Goal: Browse casually

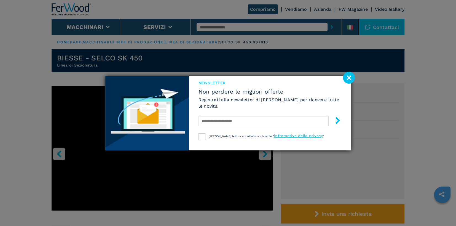
click at [348, 77] on image at bounding box center [349, 78] width 12 height 12
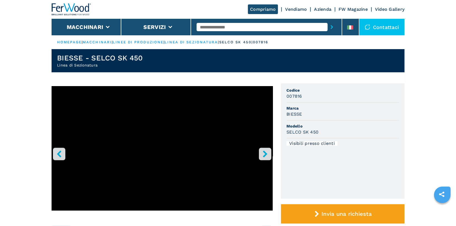
click at [266, 152] on icon "right-button" at bounding box center [265, 153] width 7 height 7
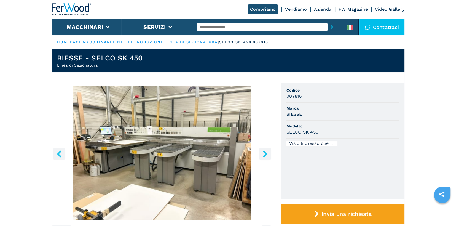
click at [266, 152] on icon "right-button" at bounding box center [265, 153] width 7 height 7
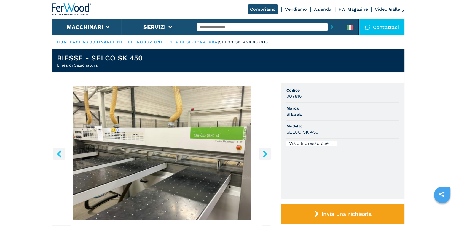
click at [266, 152] on icon "right-button" at bounding box center [265, 153] width 7 height 7
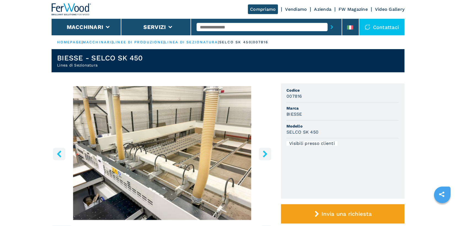
click at [266, 152] on icon "right-button" at bounding box center [265, 153] width 7 height 7
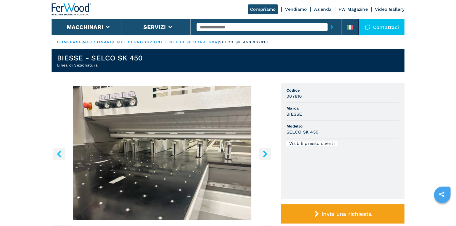
click at [266, 152] on icon "right-button" at bounding box center [265, 153] width 7 height 7
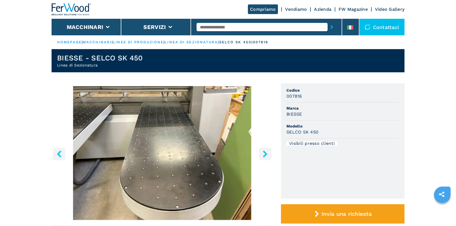
click at [266, 152] on icon "right-button" at bounding box center [265, 153] width 7 height 7
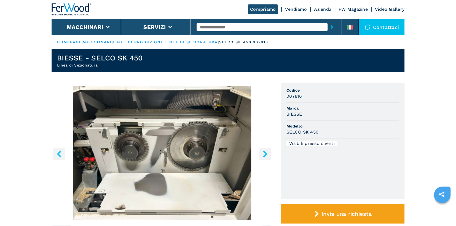
click at [266, 152] on icon "right-button" at bounding box center [265, 153] width 7 height 7
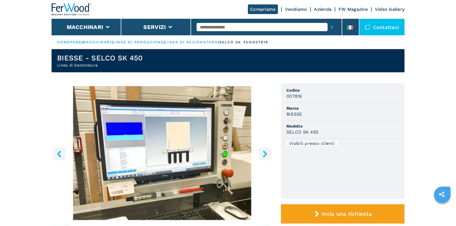
click at [266, 152] on icon "right-button" at bounding box center [265, 153] width 7 height 7
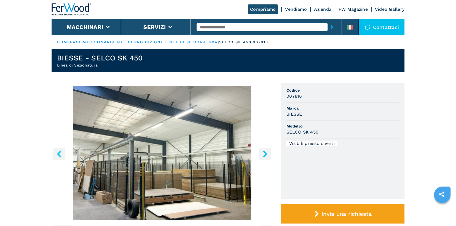
click at [266, 152] on icon "right-button" at bounding box center [265, 153] width 7 height 7
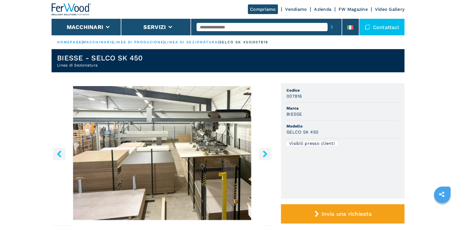
click at [266, 152] on icon "right-button" at bounding box center [265, 153] width 7 height 7
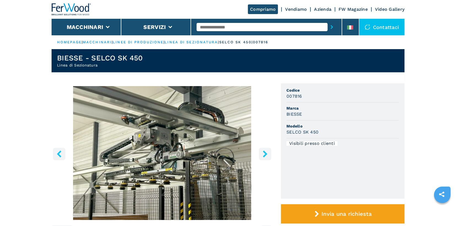
click at [266, 152] on icon "right-button" at bounding box center [265, 153] width 7 height 7
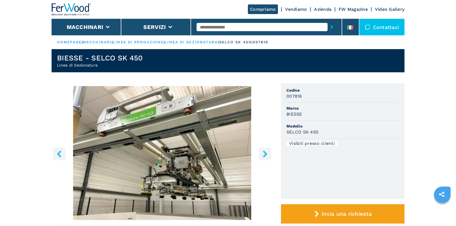
click at [266, 152] on icon "right-button" at bounding box center [265, 153] width 7 height 7
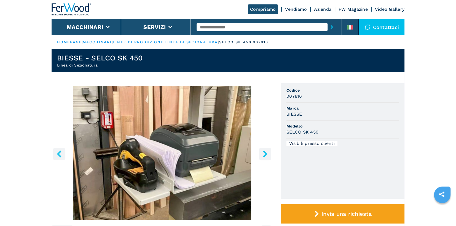
click at [266, 152] on icon "right-button" at bounding box center [265, 153] width 7 height 7
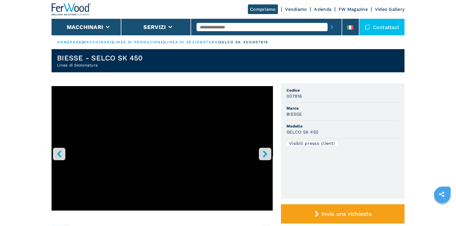
click at [266, 152] on icon "right-button" at bounding box center [265, 153] width 7 height 7
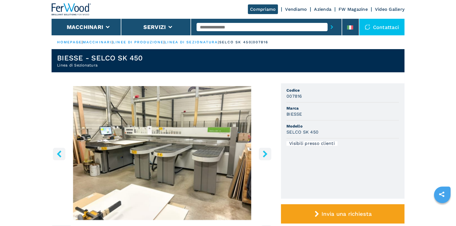
click at [266, 152] on icon "right-button" at bounding box center [265, 153] width 7 height 7
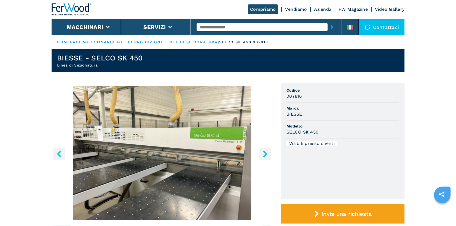
click at [266, 152] on icon "right-button" at bounding box center [265, 153] width 7 height 7
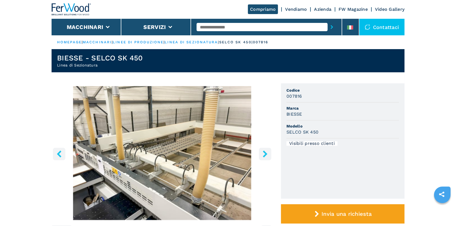
click at [266, 152] on icon "right-button" at bounding box center [265, 153] width 7 height 7
